Goal: Find specific page/section: Find specific page/section

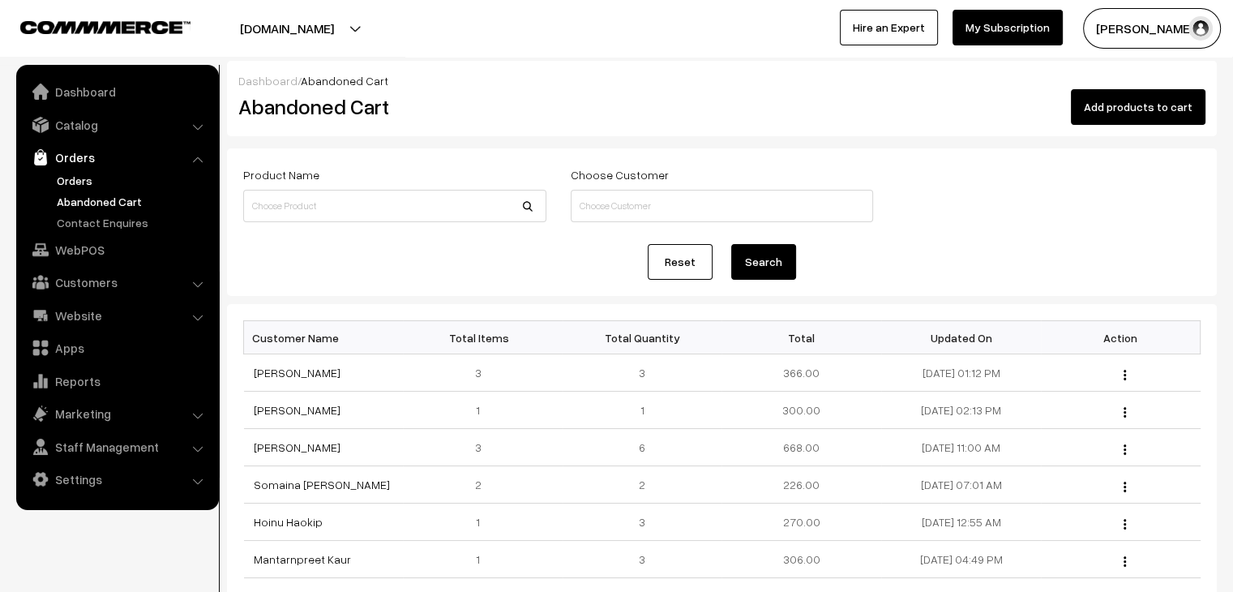
click at [83, 176] on link "Orders" at bounding box center [133, 180] width 160 height 17
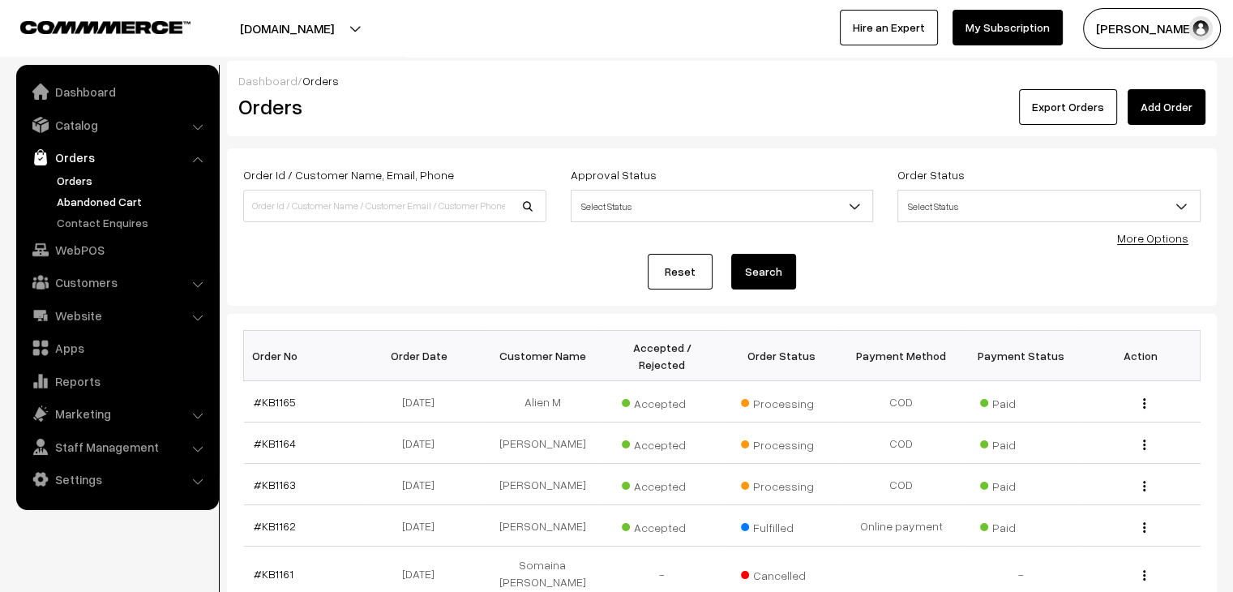
click at [105, 194] on link "Abandoned Cart" at bounding box center [133, 201] width 160 height 17
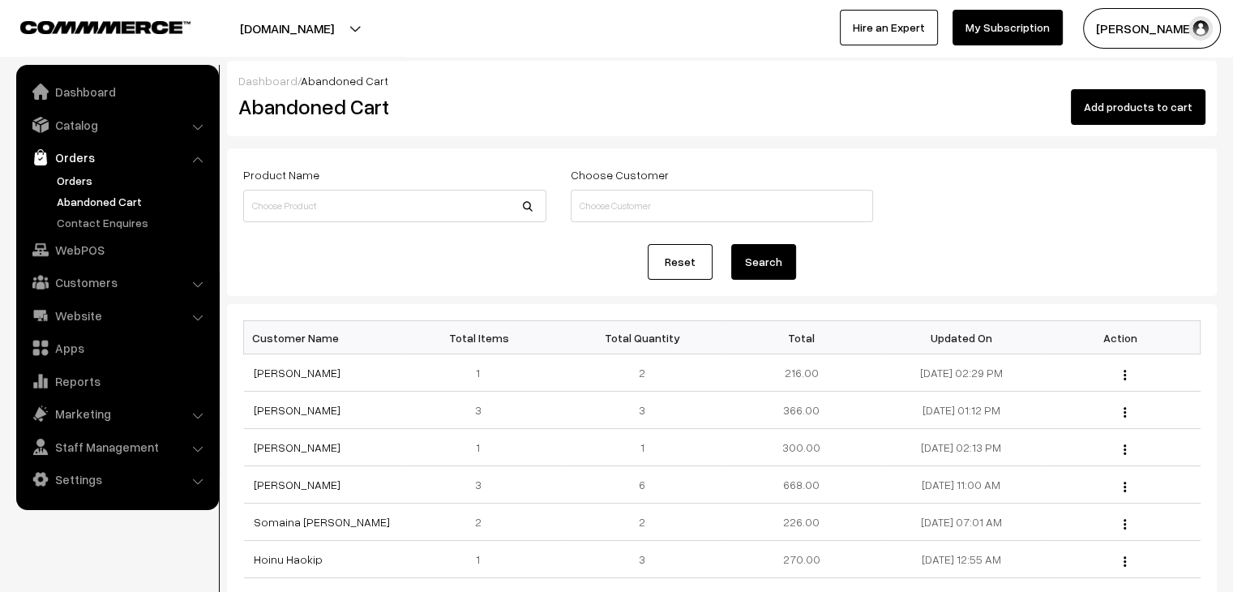
click at [81, 186] on link "Orders" at bounding box center [133, 180] width 160 height 17
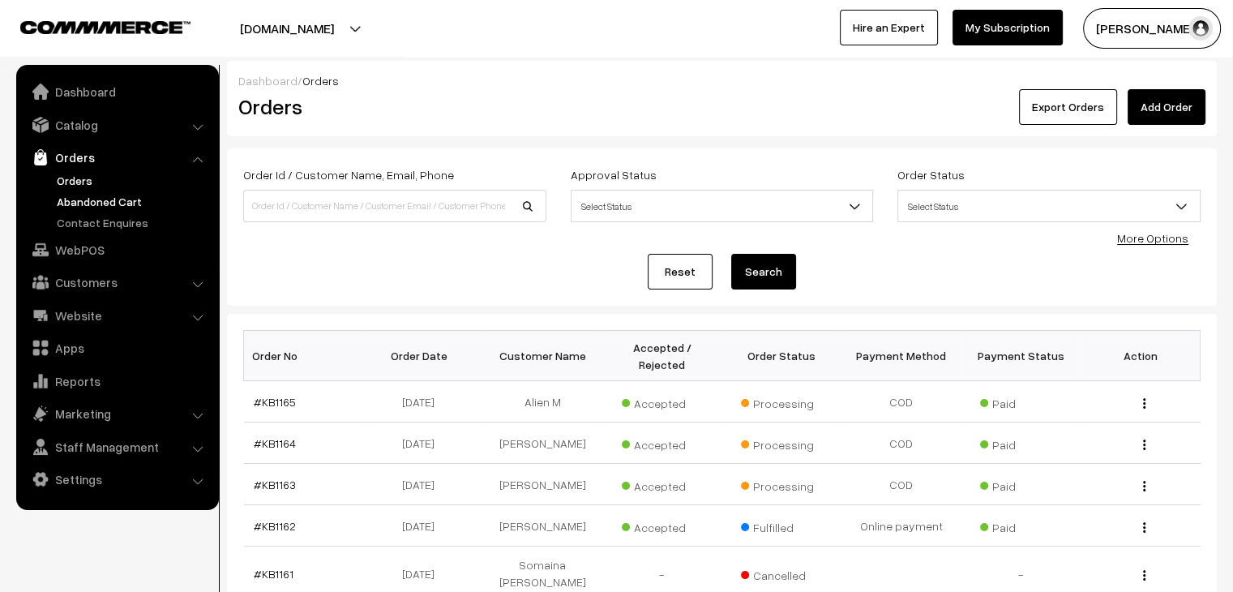
click at [108, 193] on link "Abandoned Cart" at bounding box center [133, 201] width 160 height 17
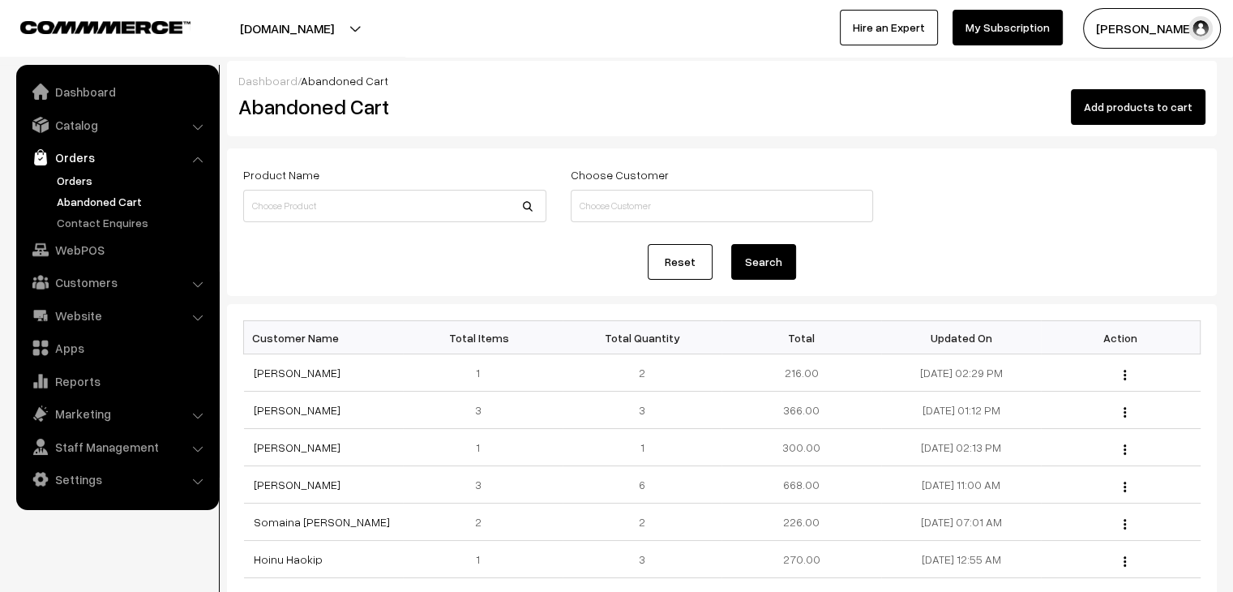
click at [100, 173] on link "Orders" at bounding box center [133, 180] width 160 height 17
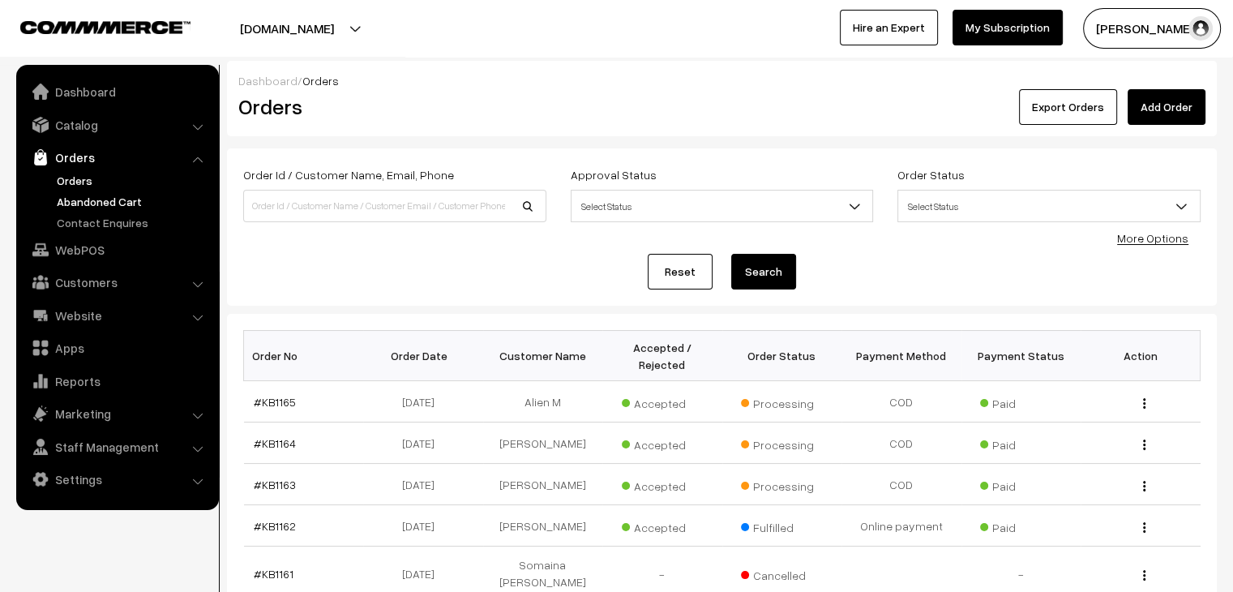
click at [83, 198] on link "Abandoned Cart" at bounding box center [133, 201] width 160 height 17
